Goal: Find specific page/section: Find specific page/section

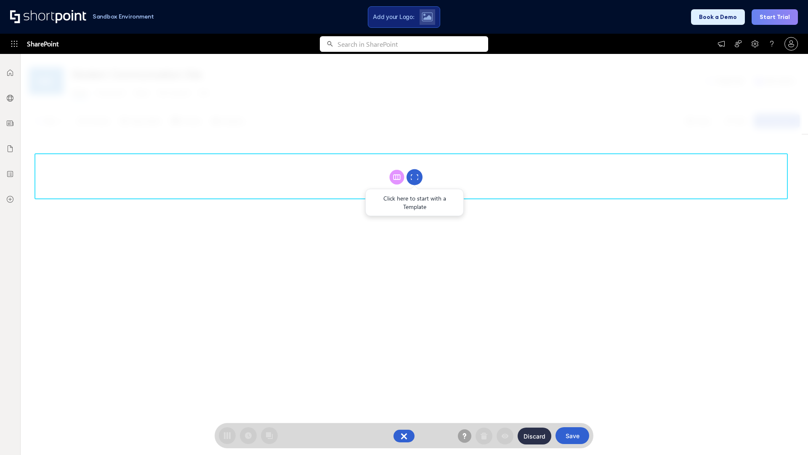
click at [415, 177] on circle at bounding box center [415, 177] width 16 height 16
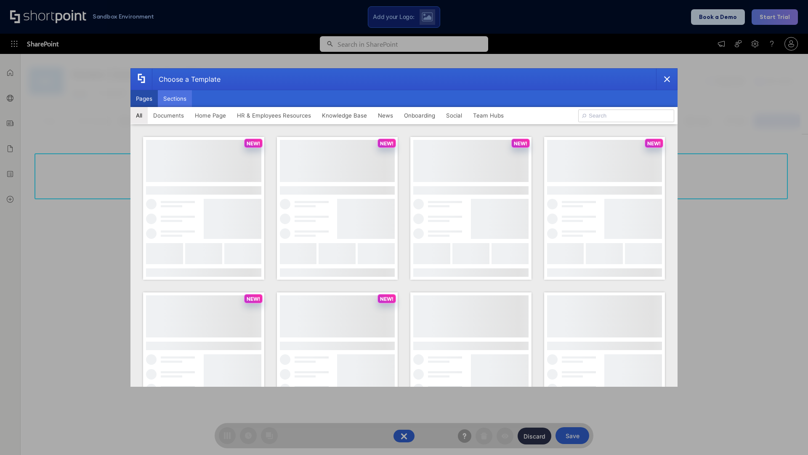
click at [175, 99] on button "Sections" at bounding box center [175, 98] width 34 height 17
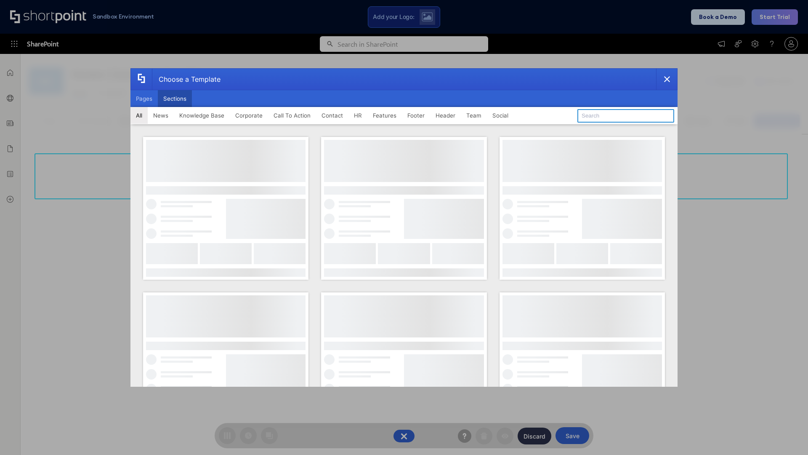
type input "Contact Cta"
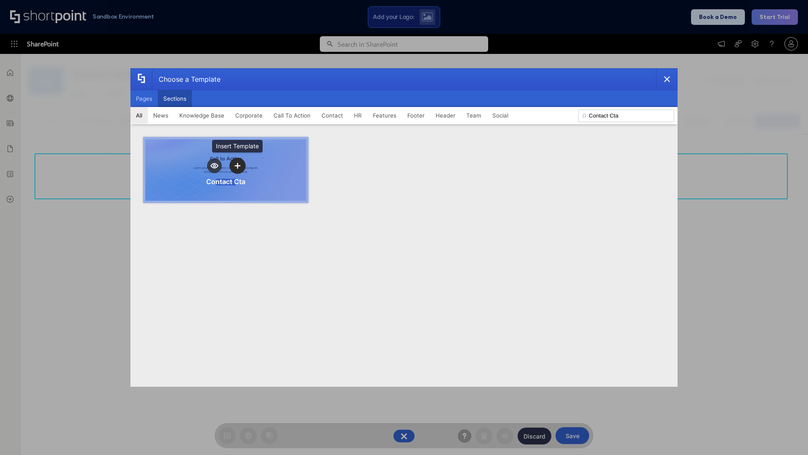
click at [237, 165] on icon "template selector" at bounding box center [238, 166] width 6 height 6
